Goal: Task Accomplishment & Management: Manage account settings

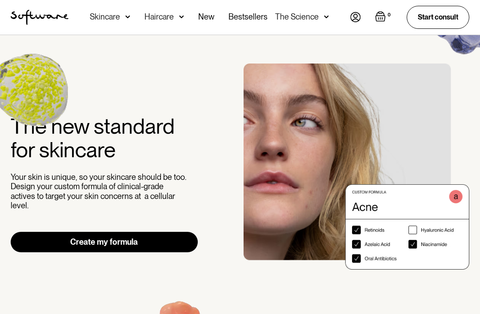
click at [353, 22] on img at bounding box center [355, 17] width 11 height 10
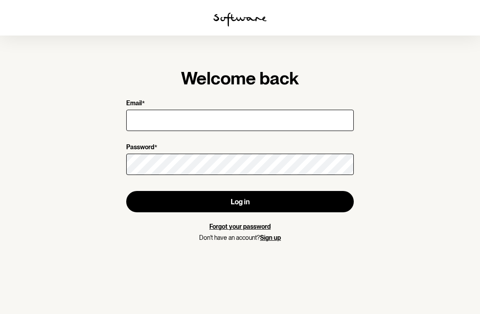
click at [166, 125] on input "Email *" at bounding box center [239, 120] width 227 height 21
click at [165, 125] on input "Email *" at bounding box center [239, 120] width 227 height 21
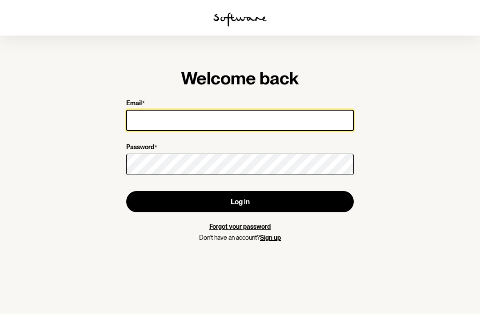
type input "msjanellemarie86@gmail.com"
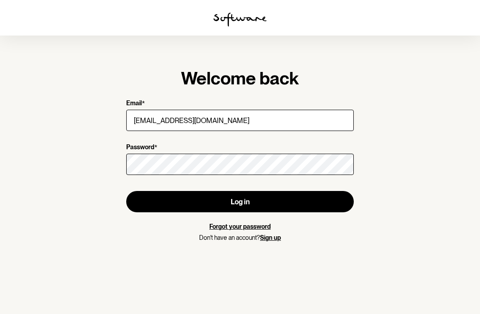
click at [240, 202] on button "Log in" at bounding box center [239, 201] width 227 height 21
